Goal: Task Accomplishment & Management: Manage account settings

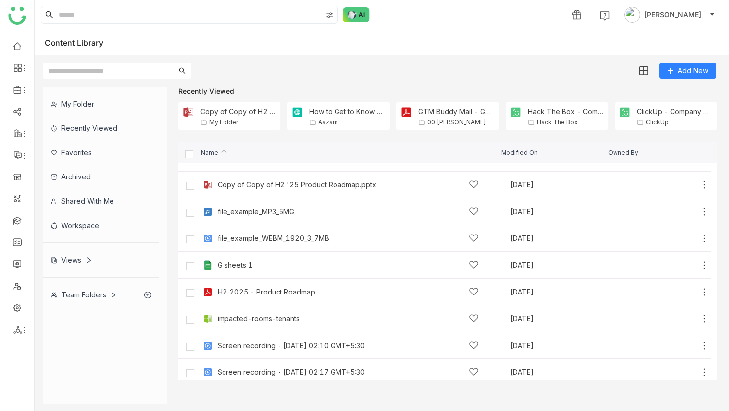
scroll to position [51, 0]
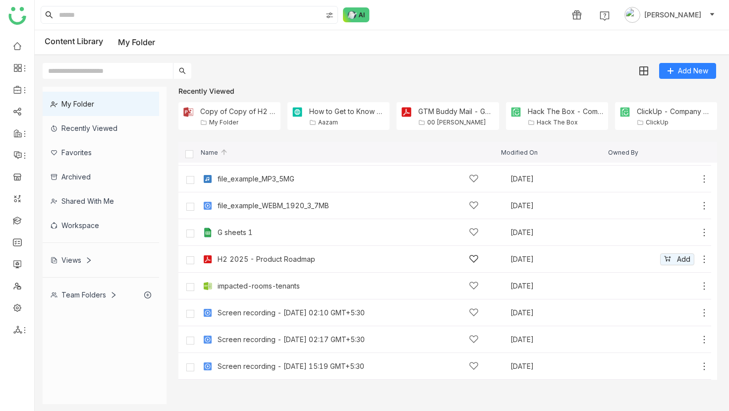
click at [259, 258] on div "H2 2025 - Product Roadmap" at bounding box center [267, 259] width 98 height 8
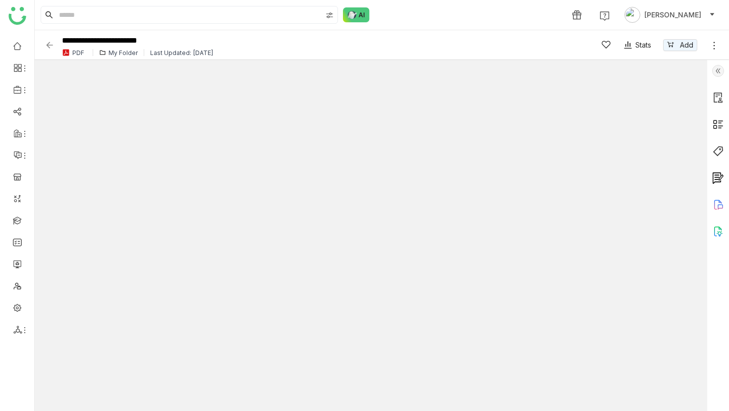
type input "*"
click at [50, 44] on img at bounding box center [50, 45] width 10 height 10
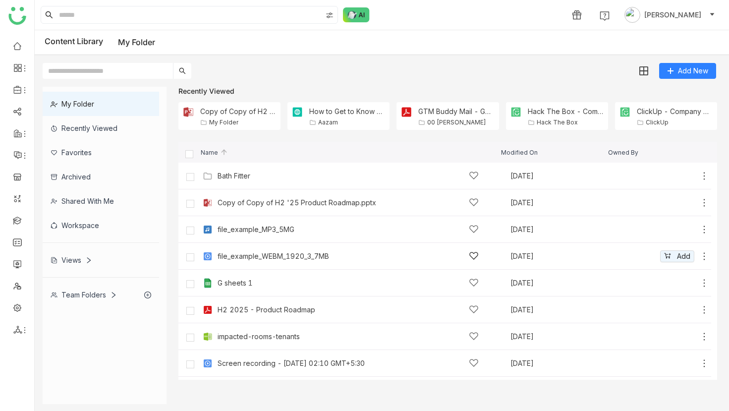
scroll to position [51, 0]
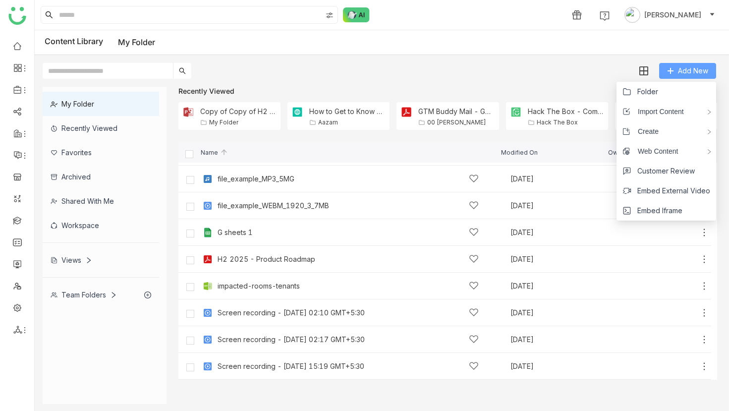
click at [678, 64] on button "Add New" at bounding box center [687, 71] width 57 height 16
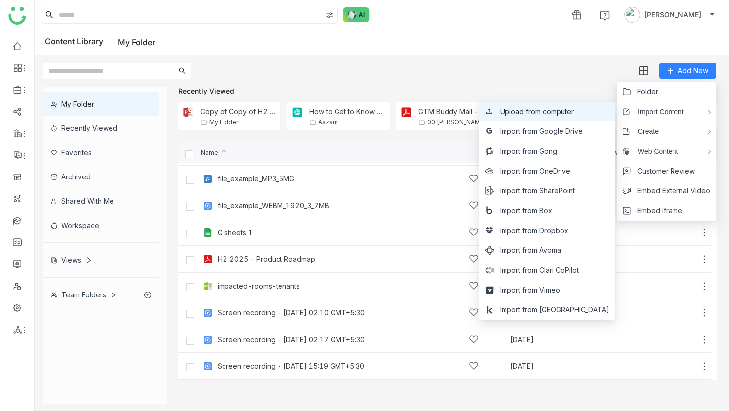
click at [570, 116] on span "Upload from computer" at bounding box center [537, 111] width 74 height 11
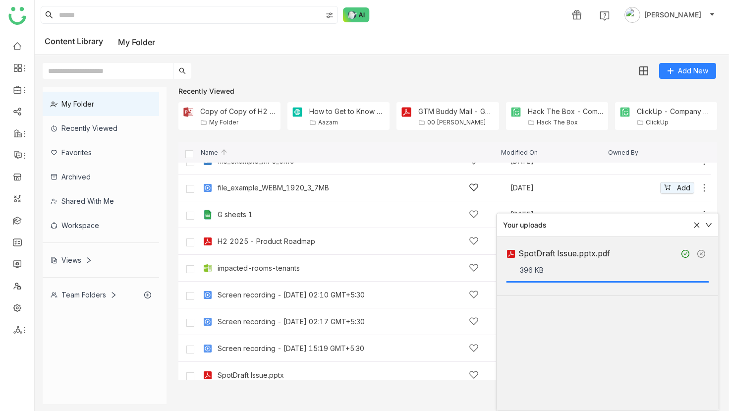
scroll to position [77, 0]
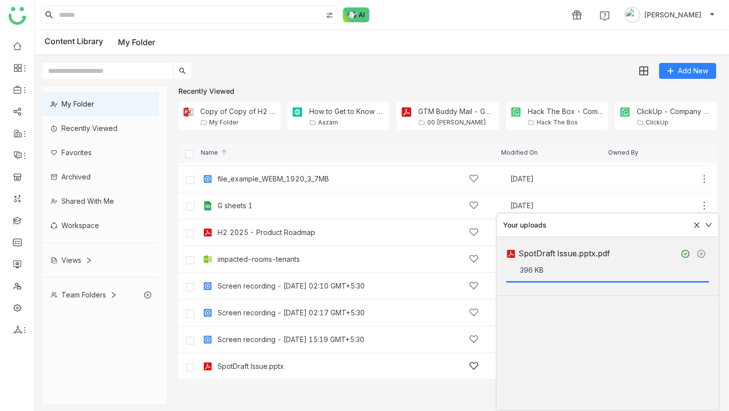
click at [264, 362] on div "SpotDraft Issue.pptx" at bounding box center [251, 366] width 66 height 8
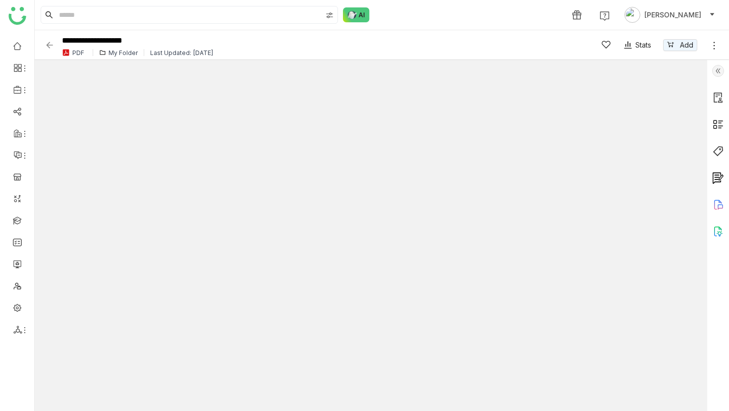
type input "*"
click at [714, 51] on link at bounding box center [715, 45] width 10 height 14
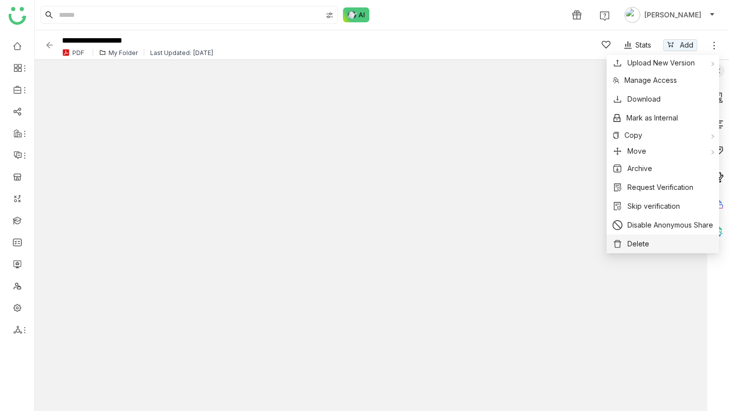
click at [648, 244] on button "Delete" at bounding box center [663, 243] width 101 height 11
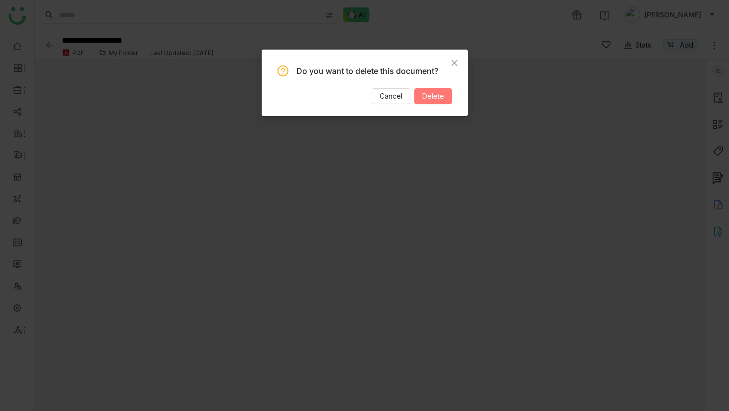
click at [443, 99] on span "Delete" at bounding box center [433, 96] width 22 height 11
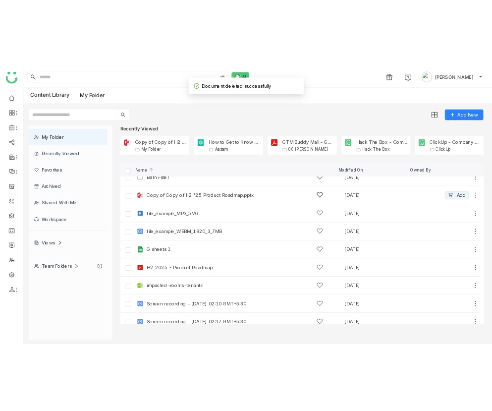
scroll to position [51, 0]
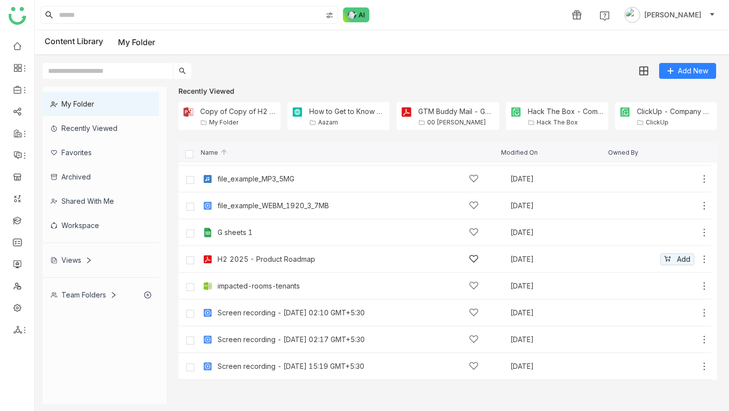
click at [284, 255] on div "H2 2025 - Product Roadmap" at bounding box center [267, 259] width 98 height 8
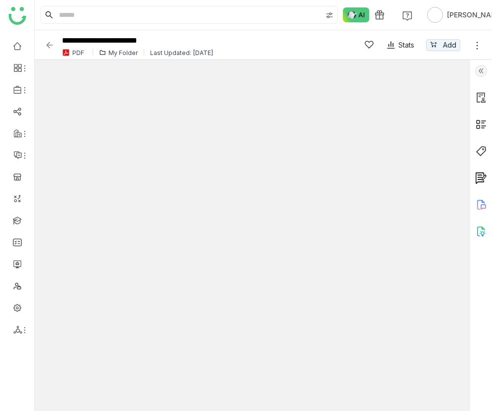
click at [473, 43] on icon at bounding box center [478, 46] width 10 height 10
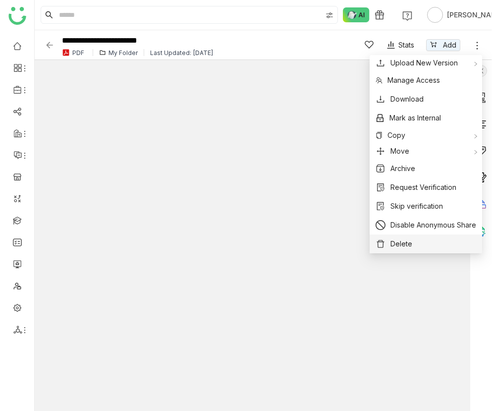
click at [418, 241] on button "Delete" at bounding box center [426, 243] width 101 height 11
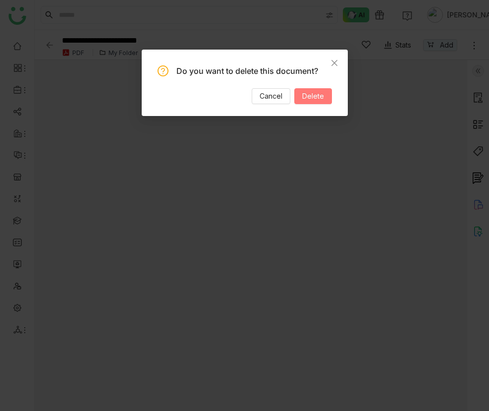
click at [324, 96] on button "Delete" at bounding box center [314, 96] width 38 height 16
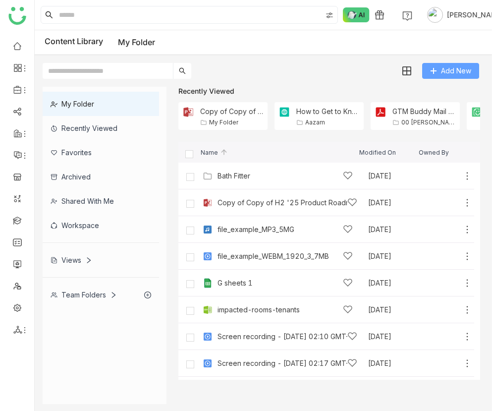
click at [455, 73] on span "Add New" at bounding box center [456, 70] width 30 height 11
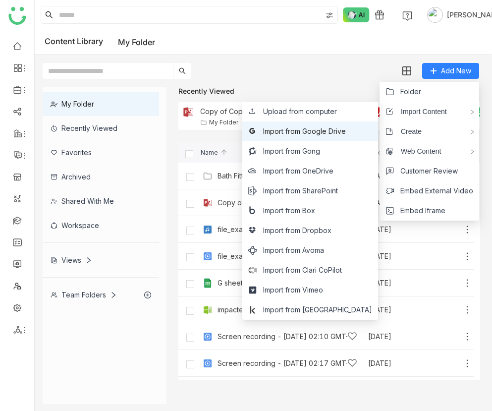
click at [361, 124] on li "Import from Google Drive" at bounding box center [310, 131] width 136 height 20
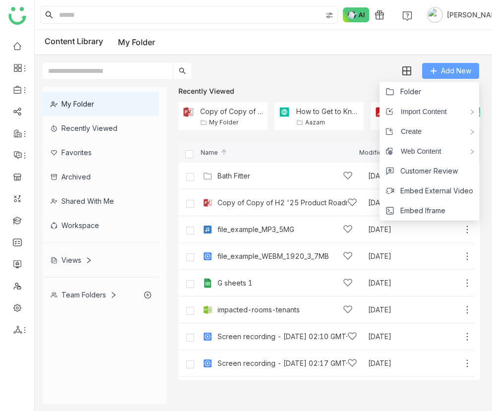
click at [443, 77] on button "Add New" at bounding box center [450, 71] width 57 height 16
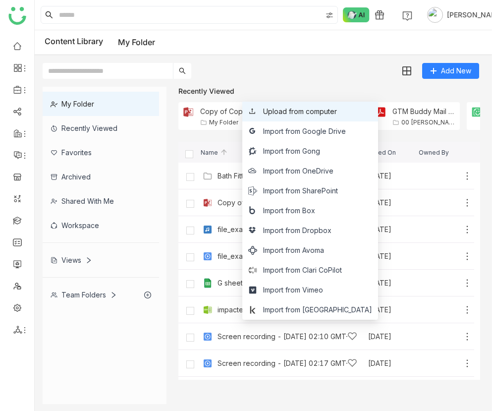
click at [337, 114] on span "Upload from computer" at bounding box center [300, 111] width 74 height 11
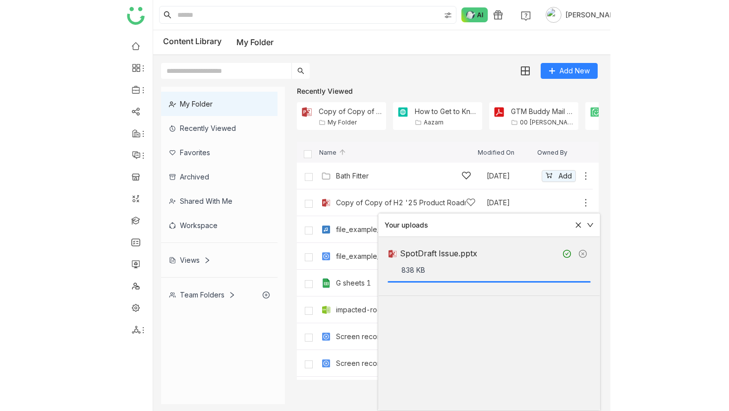
scroll to position [51, 0]
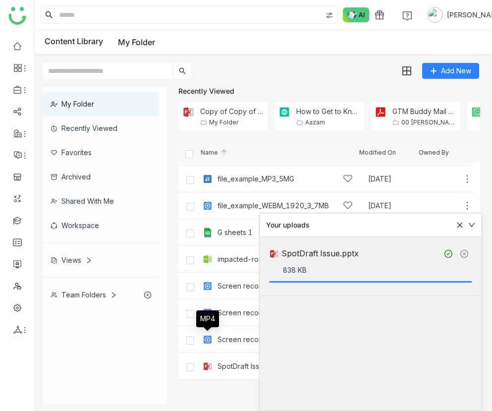
click at [234, 370] on div "SpotDraft Issue" at bounding box center [285, 366] width 135 height 10
